Goal: Check status: Check status

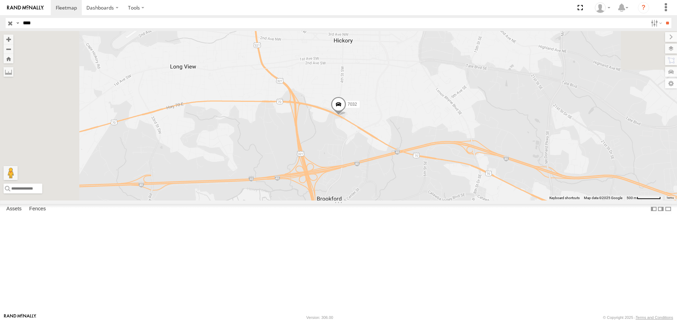
drag, startPoint x: 36, startPoint y: 25, endPoint x: 17, endPoint y: 29, distance: 19.4
click at [25, 26] on input "****" at bounding box center [334, 23] width 628 height 10
click at [663, 18] on input "**" at bounding box center [667, 23] width 8 height 10
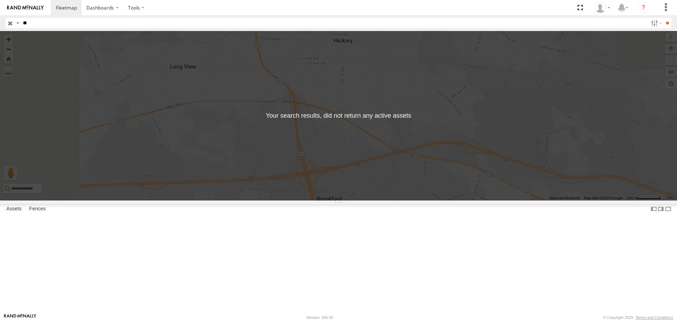
type input "*"
type input "*****"
click at [663, 18] on input "**" at bounding box center [667, 23] width 8 height 10
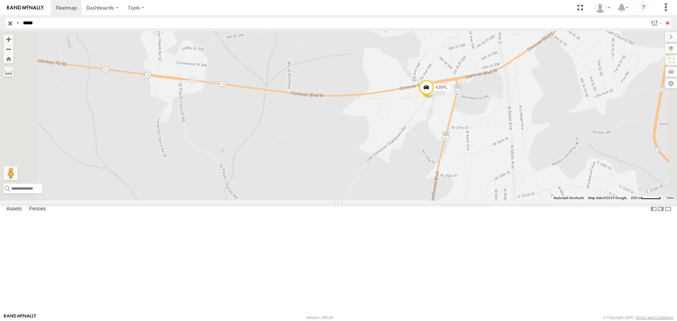
drag, startPoint x: 384, startPoint y: 132, endPoint x: 345, endPoint y: 161, distance: 48.2
click at [345, 161] on div "436PL" at bounding box center [338, 115] width 677 height 169
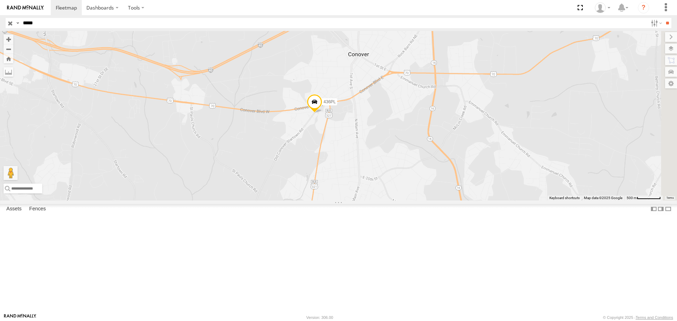
drag, startPoint x: 399, startPoint y: 194, endPoint x: 330, endPoint y: 194, distance: 68.8
click at [330, 194] on div "436PL" at bounding box center [338, 115] width 677 height 169
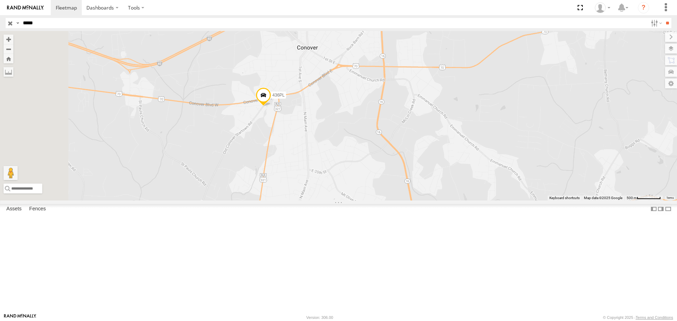
drag, startPoint x: 369, startPoint y: 172, endPoint x: 419, endPoint y: 184, distance: 51.4
click at [419, 184] on div "436PL" at bounding box center [338, 115] width 677 height 169
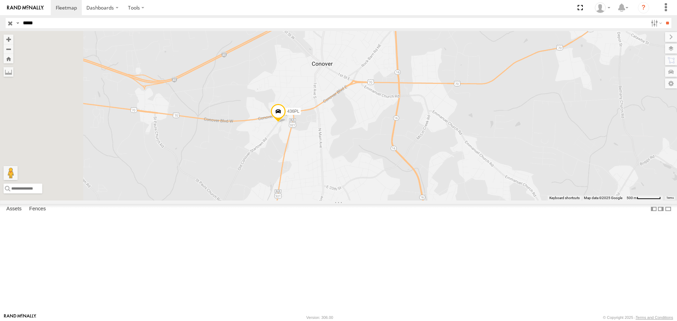
drag, startPoint x: 288, startPoint y: 186, endPoint x: 304, endPoint y: 203, distance: 23.5
click at [304, 200] on div "436PL" at bounding box center [338, 115] width 677 height 169
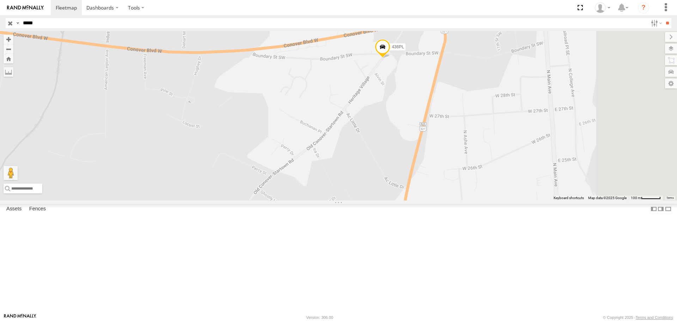
drag, startPoint x: 513, startPoint y: 175, endPoint x: 467, endPoint y: 197, distance: 50.5
click at [467, 197] on div "436PL" at bounding box center [338, 115] width 677 height 169
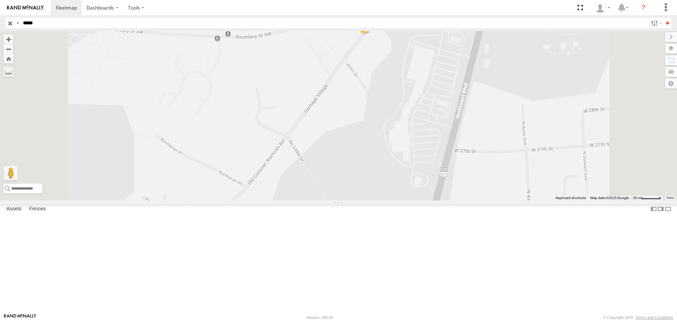
drag, startPoint x: 487, startPoint y: 133, endPoint x: 469, endPoint y: 174, distance: 44.8
click at [472, 175] on div "436PL" at bounding box center [338, 115] width 677 height 169
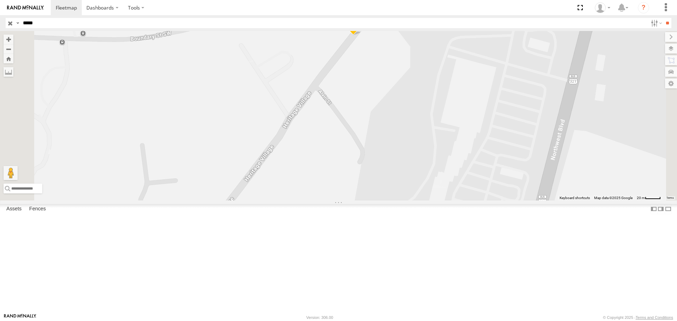
drag, startPoint x: 475, startPoint y: 149, endPoint x: 461, endPoint y: 213, distance: 66.1
click at [462, 200] on div "436PL" at bounding box center [338, 115] width 677 height 169
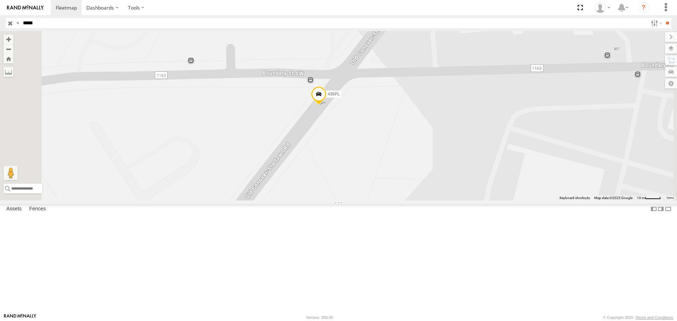
drag, startPoint x: 439, startPoint y: 134, endPoint x: 478, endPoint y: 181, distance: 60.3
click at [477, 181] on div "436PL" at bounding box center [338, 115] width 677 height 169
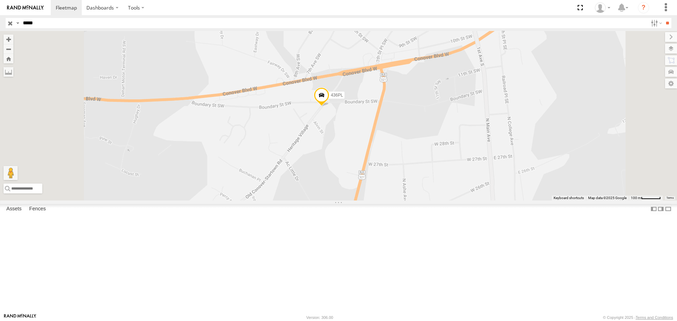
drag, startPoint x: 480, startPoint y: 164, endPoint x: 498, endPoint y: 233, distance: 71.3
click at [498, 200] on div "436PL" at bounding box center [338, 115] width 677 height 169
click at [330, 108] on span at bounding box center [322, 98] width 16 height 19
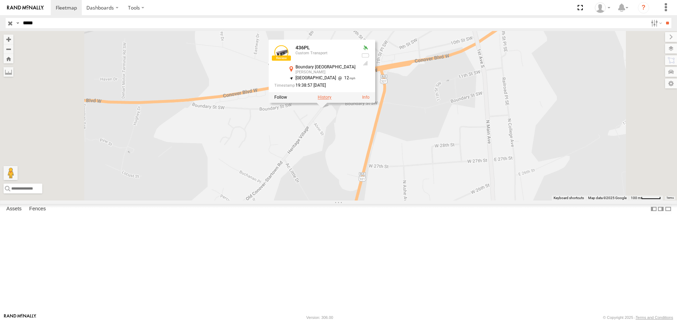
click at [331, 100] on label at bounding box center [325, 97] width 14 height 5
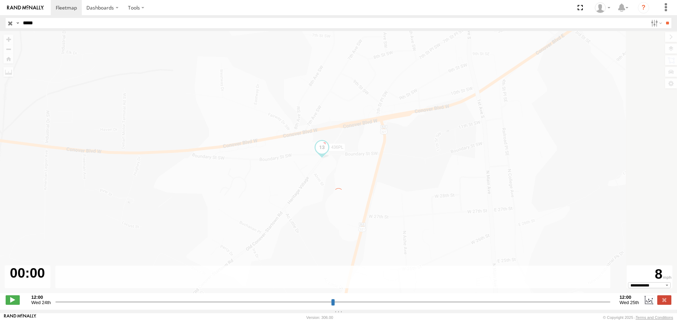
type input "**********"
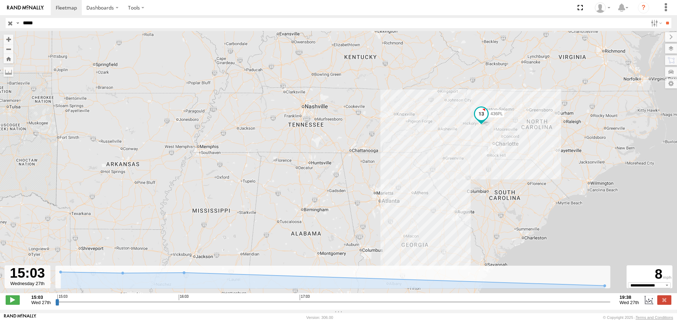
click at [408, 185] on div "436PL" at bounding box center [338, 166] width 677 height 270
